Goal: Find specific page/section: Find specific page/section

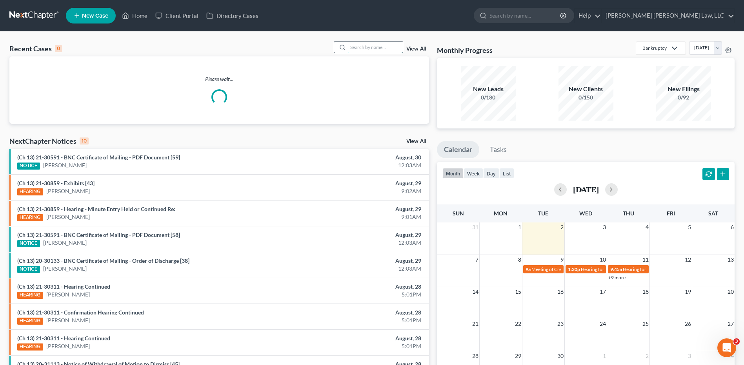
click at [373, 46] on input "search" at bounding box center [375, 47] width 55 height 11
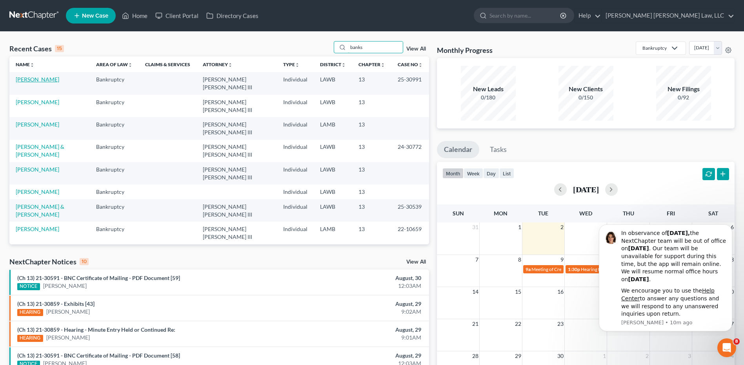
type input "banks"
click at [38, 77] on link "Banks, Gabrielle" at bounding box center [38, 79] width 44 height 7
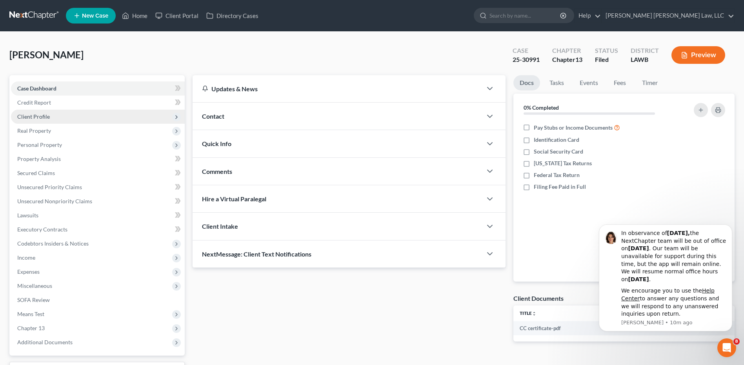
click at [32, 118] on span "Client Profile" at bounding box center [33, 116] width 33 height 7
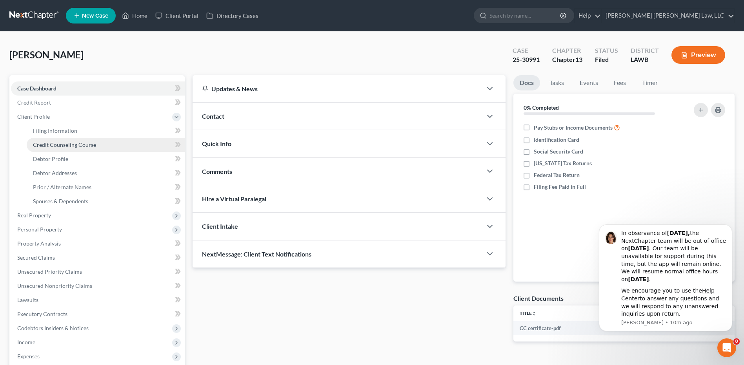
click at [46, 143] on span "Credit Counseling Course" at bounding box center [64, 145] width 63 height 7
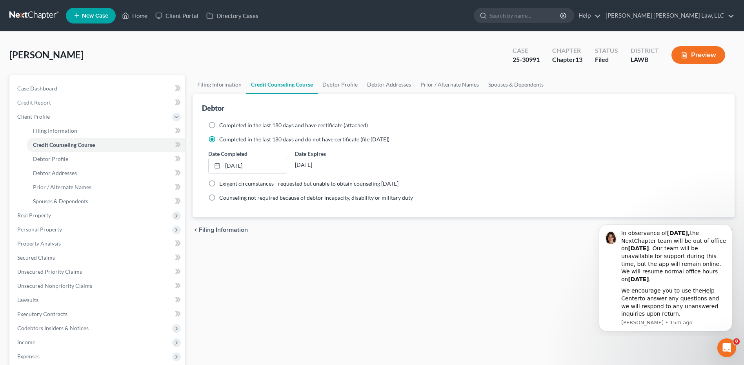
click at [27, 16] on link at bounding box center [34, 16] width 50 height 14
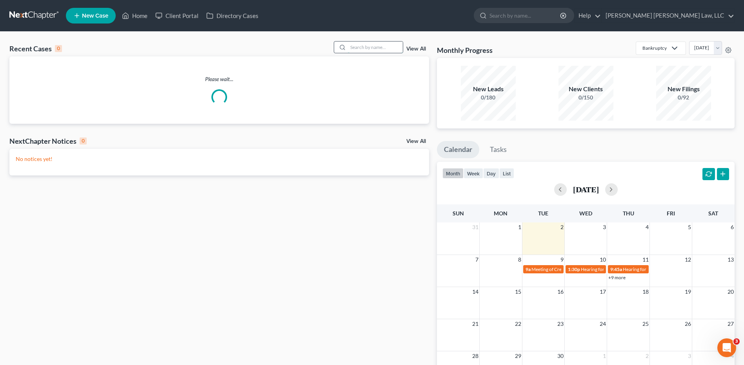
click at [363, 45] on input "search" at bounding box center [375, 47] width 55 height 11
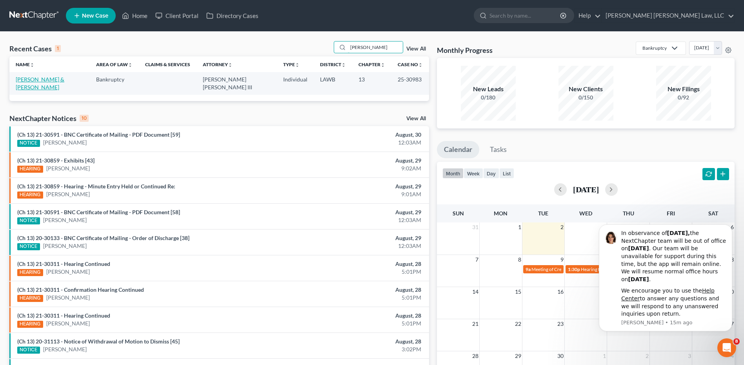
type input "wentzel"
click at [64, 79] on link "Wentzel, Cory & Santana, Estela" at bounding box center [40, 83] width 49 height 15
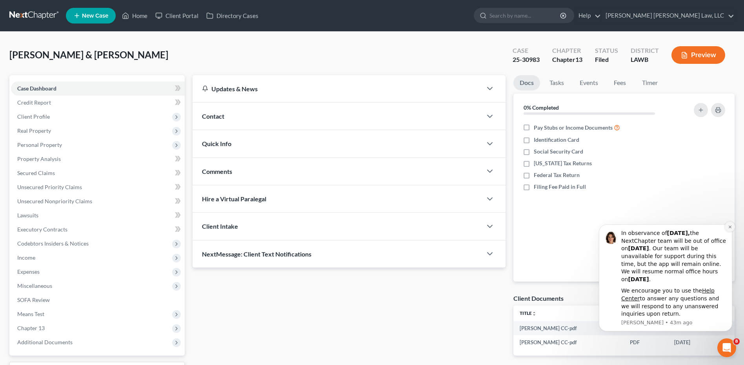
click at [729, 225] on icon "Dismiss notification" at bounding box center [730, 227] width 4 height 4
